Goal: Find contact information: Obtain details needed to contact an individual or organization

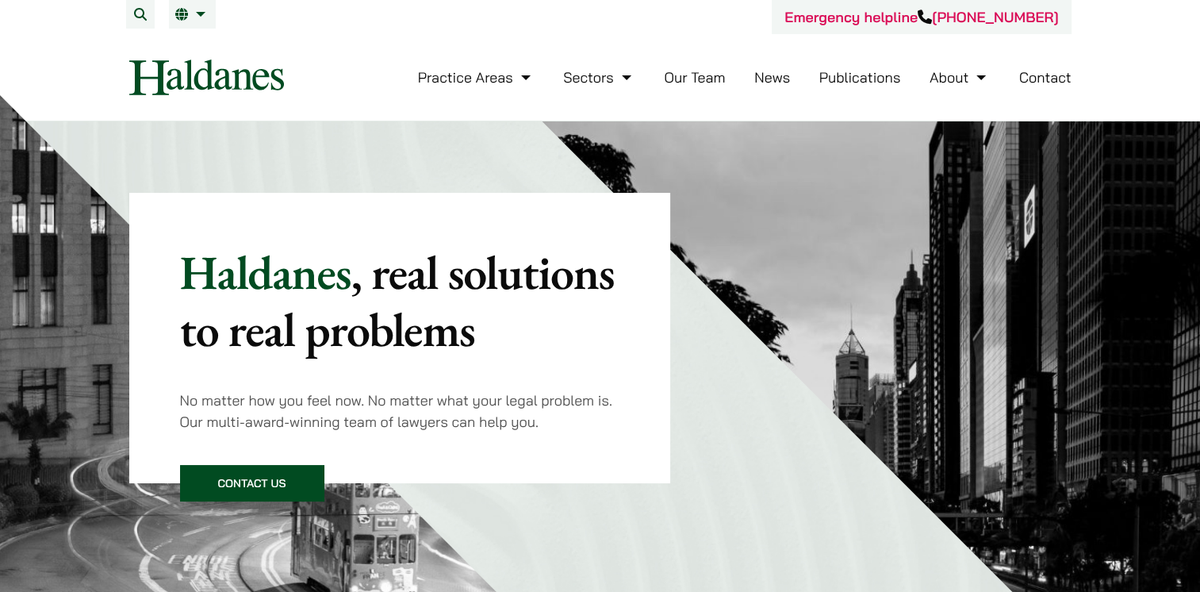
click at [1034, 83] on link "Contact" at bounding box center [1045, 77] width 52 height 18
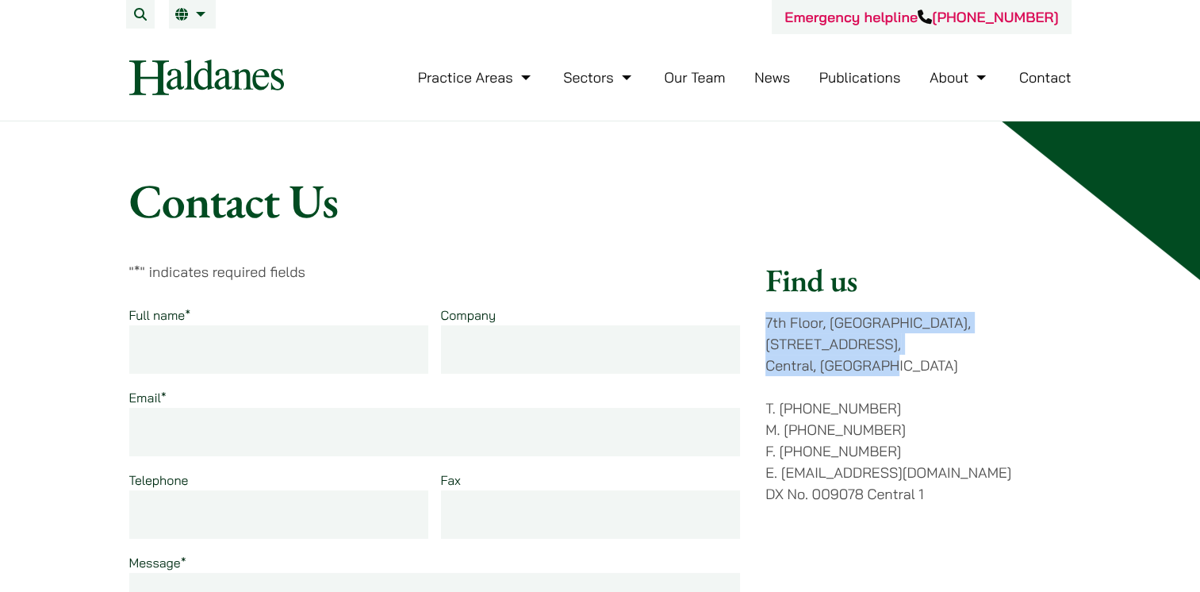
drag, startPoint x: 766, startPoint y: 319, endPoint x: 958, endPoint y: 342, distance: 193.4
click at [958, 342] on p "7th Floor, Ruttonjee House, 11 Duddell Street, Central, Hong Kong" at bounding box center [918, 344] width 305 height 64
drag, startPoint x: 958, startPoint y: 342, endPoint x: 853, endPoint y: 325, distance: 106.8
copy p "7th Floor, Ruttonjee House, 11 Duddell Street, Central, Hong Kong"
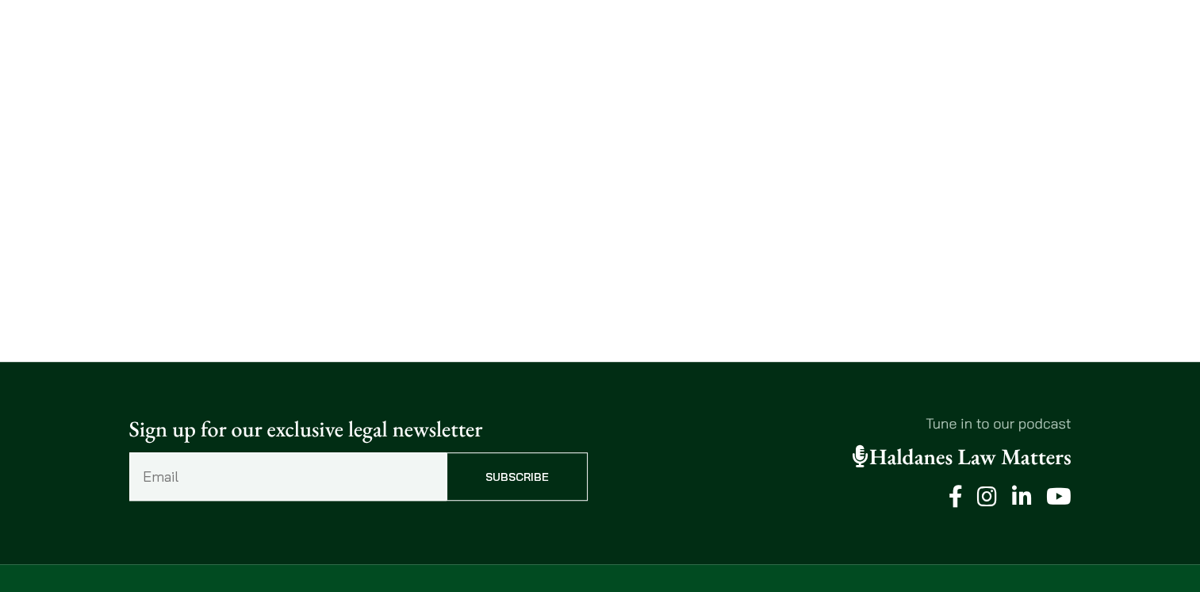
scroll to position [1273, 0]
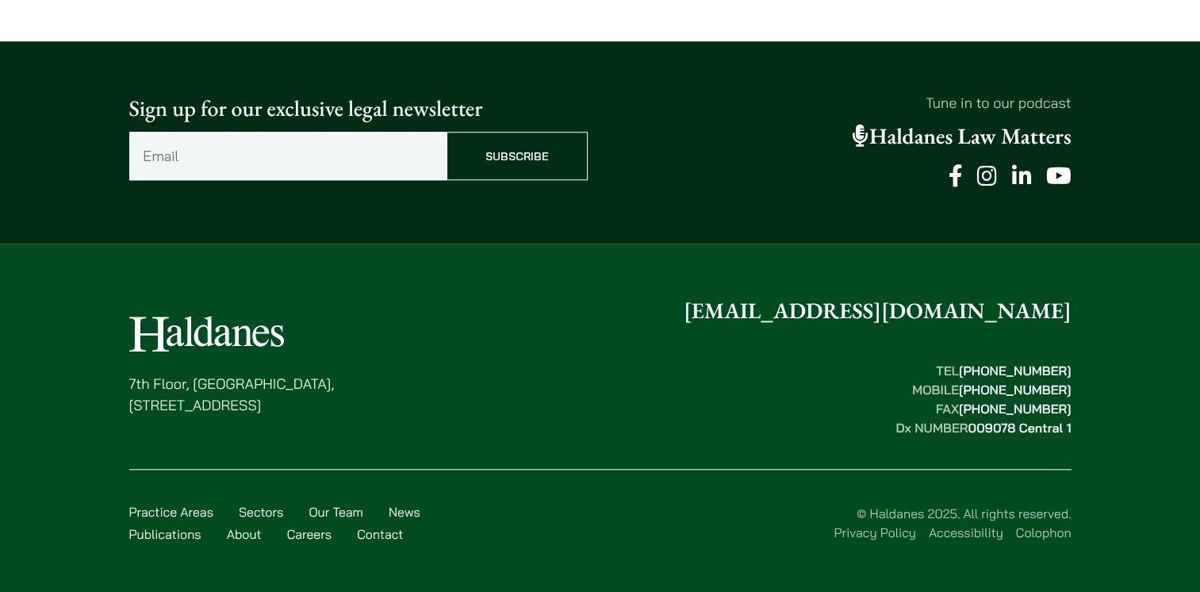
drag, startPoint x: 269, startPoint y: 335, endPoint x: 118, endPoint y: 321, distance: 151.4
click at [118, 321] on div "7th Floor, Ruttonjee House, 11 Duddell Street, Central, Hong Kong enquiries@hal…" at bounding box center [601, 425] width 1000 height 263
drag, startPoint x: 118, startPoint y: 321, endPoint x: 205, endPoint y: 339, distance: 88.4
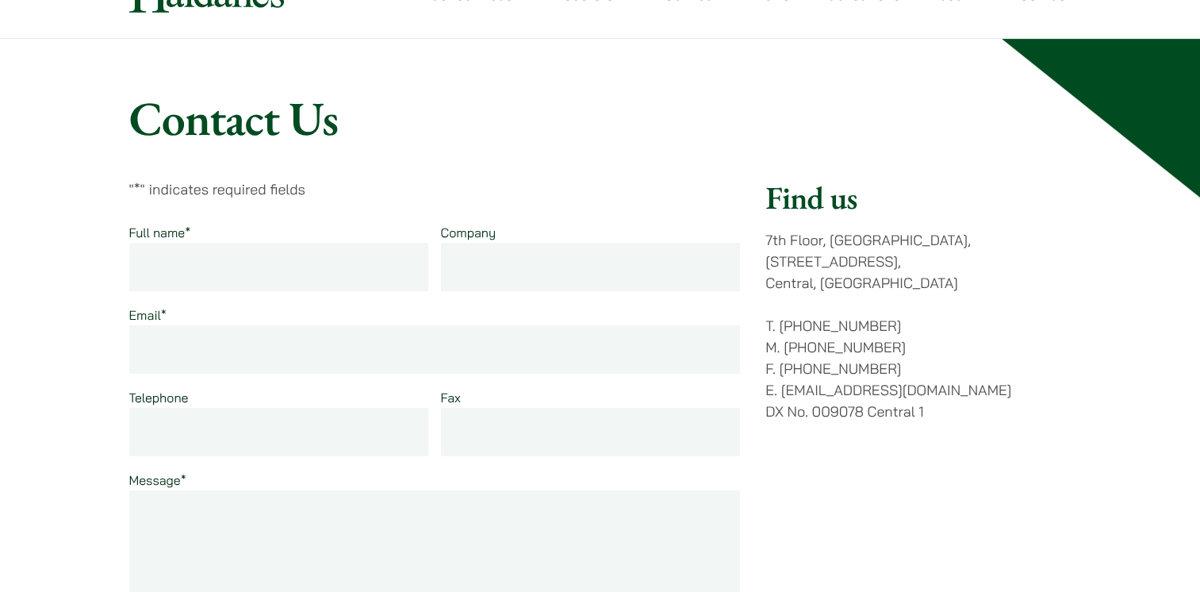
scroll to position [0, 0]
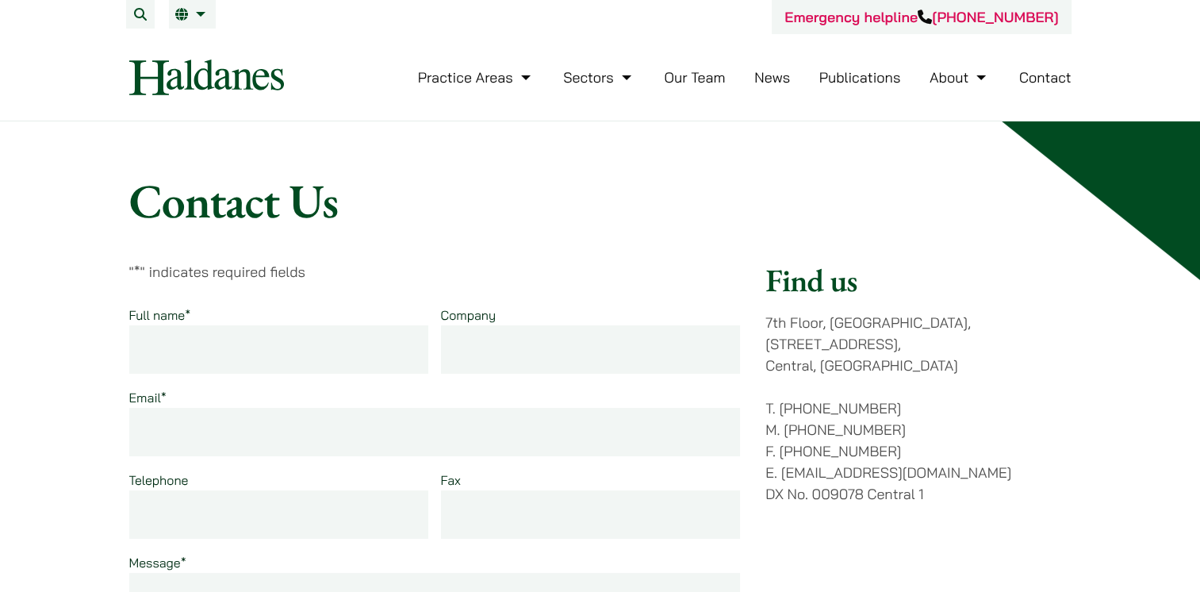
drag, startPoint x: 292, startPoint y: 80, endPoint x: 132, endPoint y: 75, distance: 159.6
click at [132, 75] on div "Practice Areas Antitrust and Competition Law Civil Litigation & Dispute Resolut…" at bounding box center [600, 78] width 969 height 36
drag, startPoint x: 132, startPoint y: 75, endPoint x: 146, endPoint y: 78, distance: 13.9
drag, startPoint x: 146, startPoint y: 78, endPoint x: 407, endPoint y: 203, distance: 289.6
click at [406, 204] on h1 "Contact Us" at bounding box center [600, 200] width 943 height 57
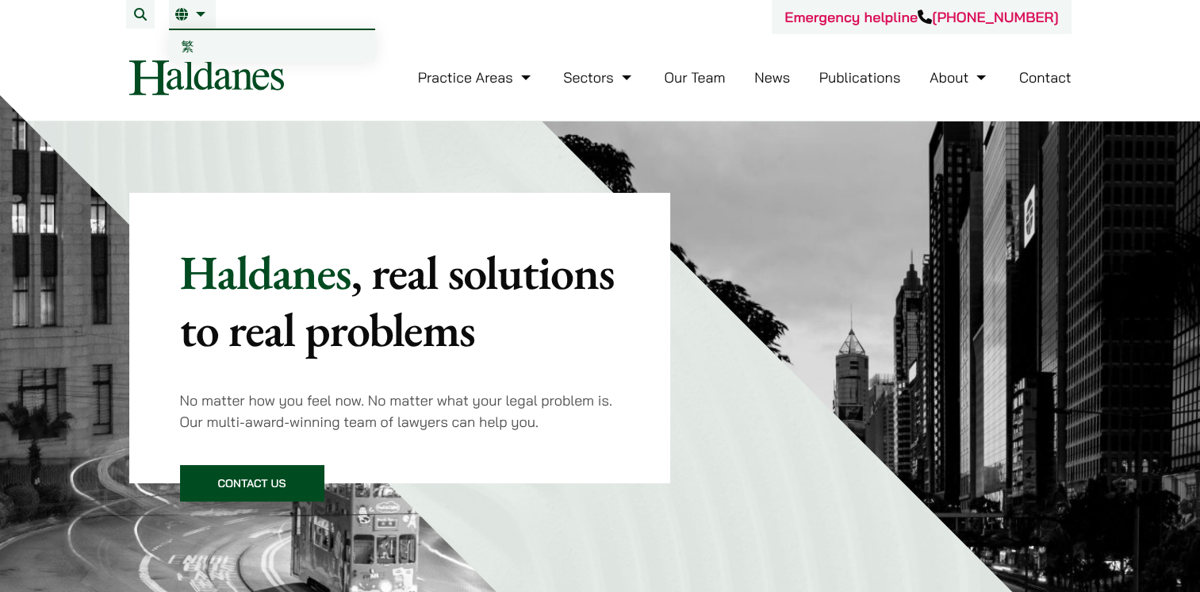
click at [190, 39] on span "繁" at bounding box center [188, 46] width 13 height 16
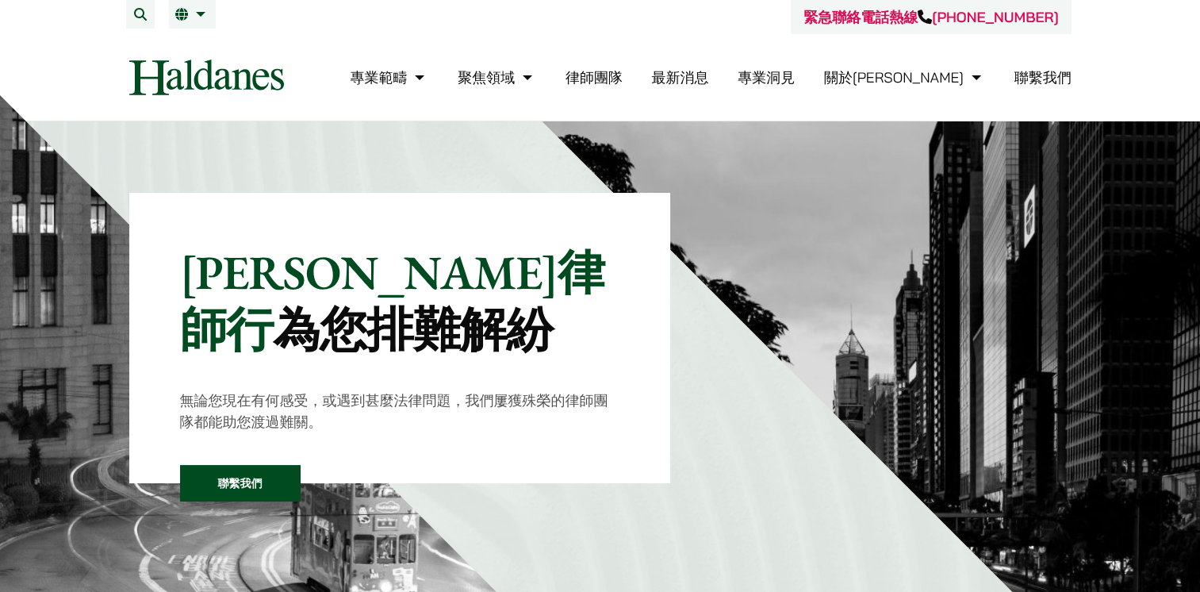
click at [1035, 71] on link "聯繫我們" at bounding box center [1043, 77] width 57 height 18
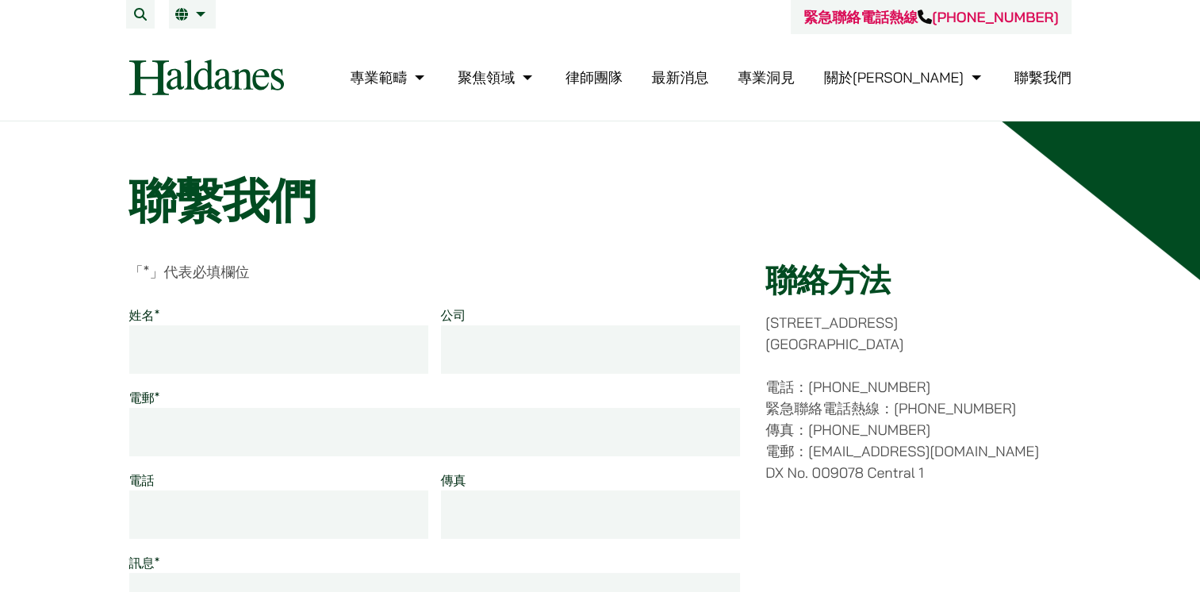
scroll to position [238, 0]
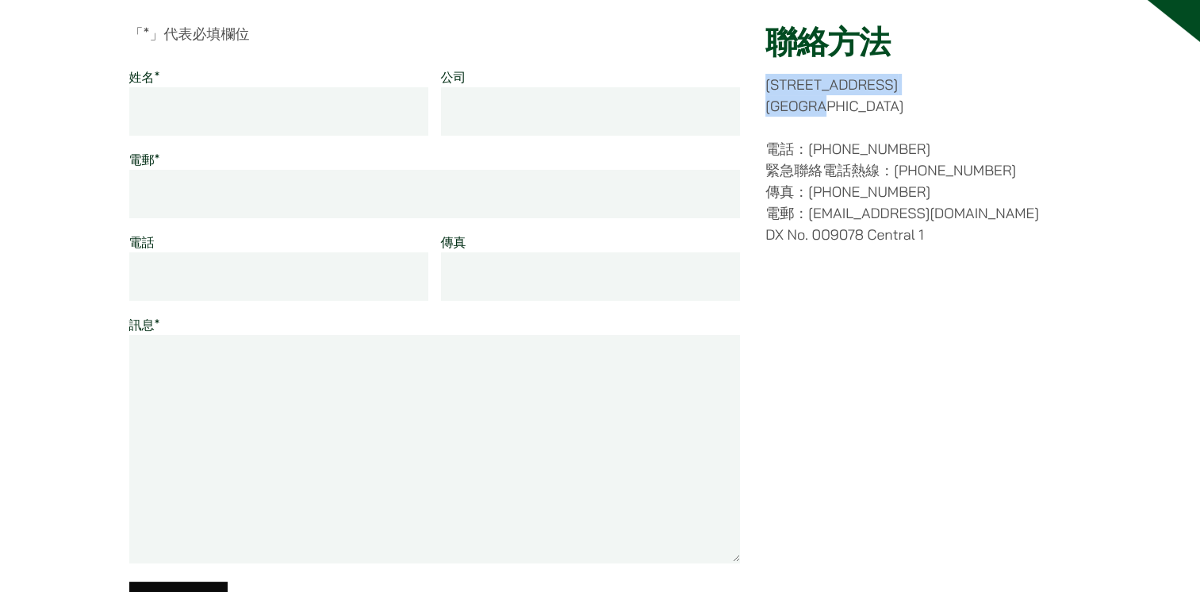
drag, startPoint x: 768, startPoint y: 81, endPoint x: 910, endPoint y: 103, distance: 143.7
click at [910, 103] on p "香港中環都爹利街十一號 律敦治大廈七樓" at bounding box center [918, 95] width 305 height 43
drag, startPoint x: 910, startPoint y: 103, endPoint x: 818, endPoint y: 94, distance: 92.4
copy p "香港中環都爹利街十一號 律敦治大廈七樓"
